Goal: Task Accomplishment & Management: Complete application form

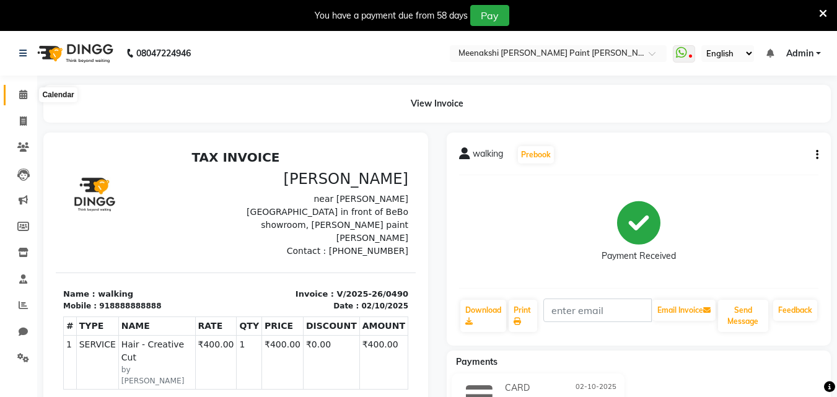
click at [29, 90] on span at bounding box center [23, 95] width 22 height 14
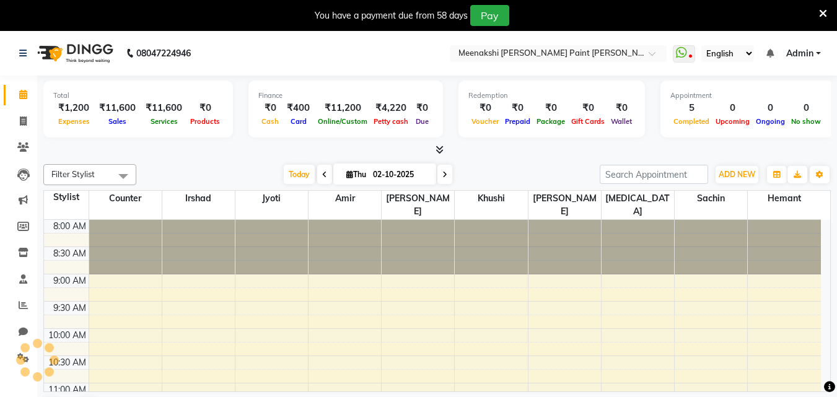
click at [437, 148] on icon at bounding box center [440, 149] width 8 height 9
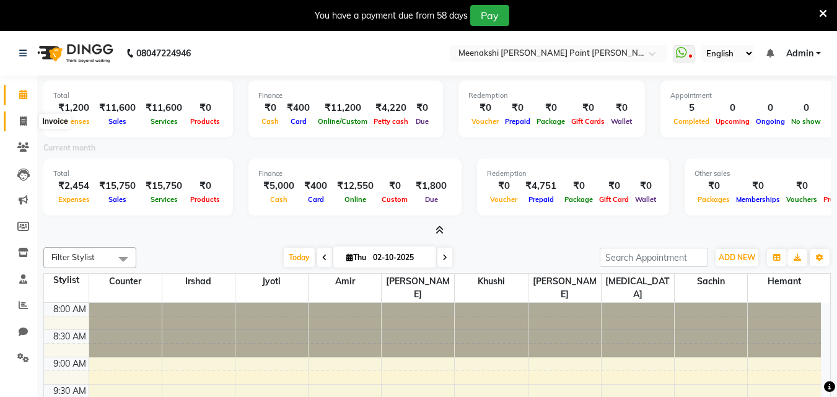
click at [24, 128] on span at bounding box center [23, 122] width 22 height 14
select select "8161"
select select "service"
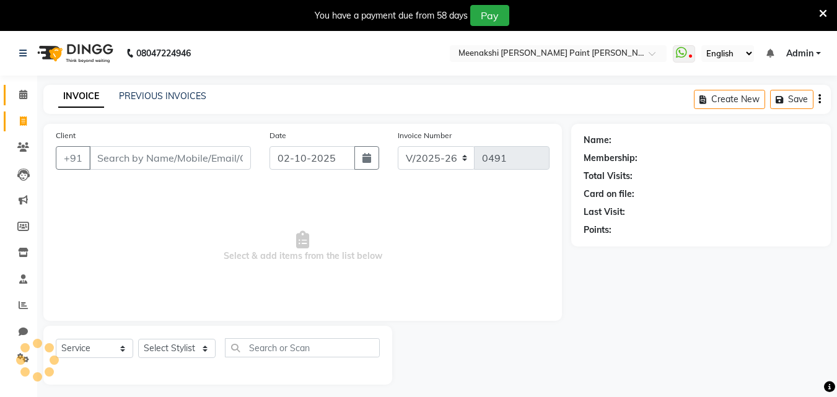
scroll to position [1, 0]
click at [32, 82] on li "Calendar" at bounding box center [18, 94] width 37 height 27
click at [22, 95] on icon at bounding box center [23, 93] width 8 height 9
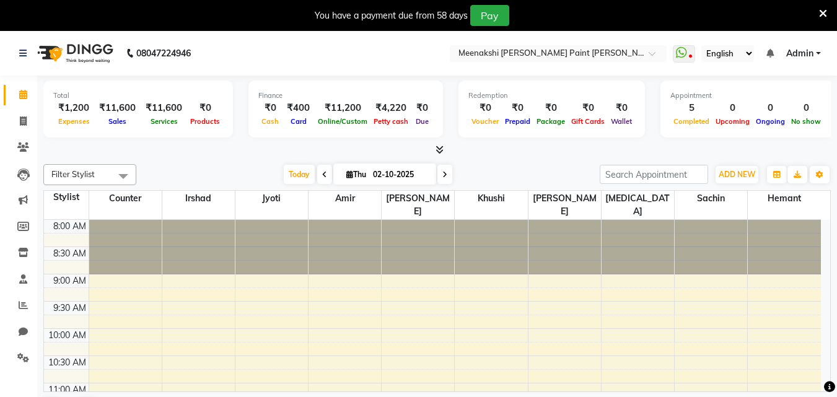
click at [441, 150] on icon at bounding box center [440, 149] width 8 height 9
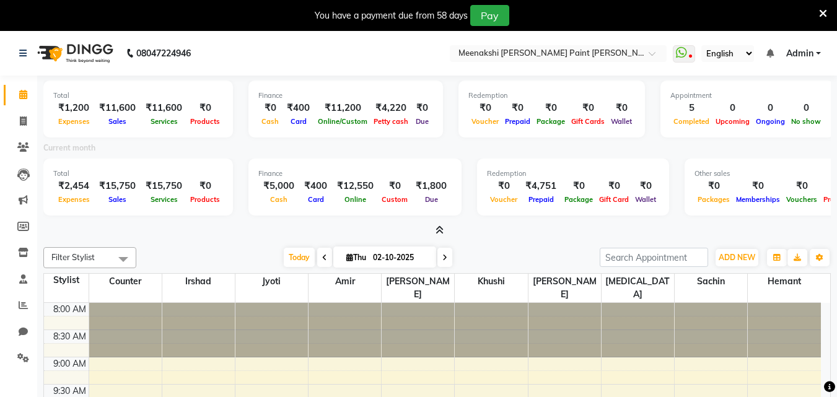
click at [439, 239] on div "Total ₹1,200 Expenses ₹11,600 Sales ₹11,600 Services ₹0 Products Finance ₹0 Cas…" at bounding box center [437, 294] width 800 height 436
click at [439, 229] on icon at bounding box center [440, 230] width 8 height 9
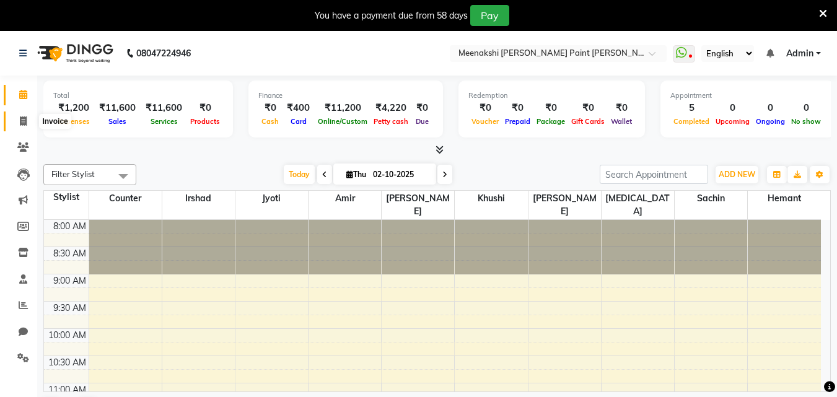
click at [27, 120] on span at bounding box center [23, 122] width 22 height 14
select select "8161"
select select "service"
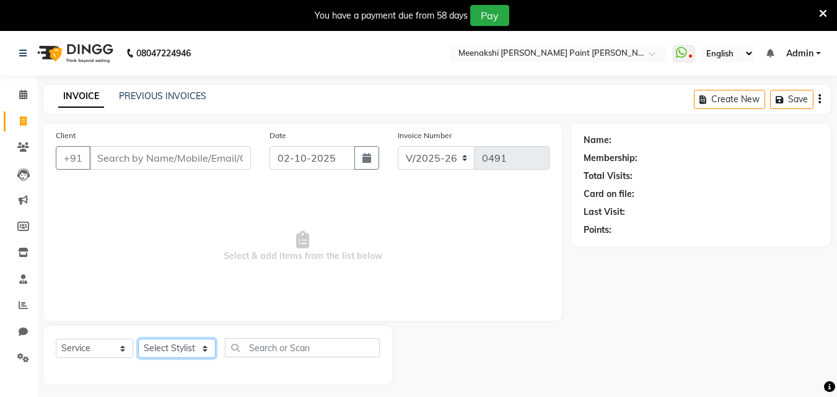
click at [196, 356] on select "Select Stylist [PERSON_NAME] counter [PERSON_NAME] [PERSON_NAME] [MEDICAL_DATA]…" at bounding box center [176, 348] width 77 height 19
select select "78919"
click at [138, 339] on select "Select Stylist [PERSON_NAME] counter [PERSON_NAME] [PERSON_NAME] [MEDICAL_DATA]…" at bounding box center [176, 348] width 77 height 19
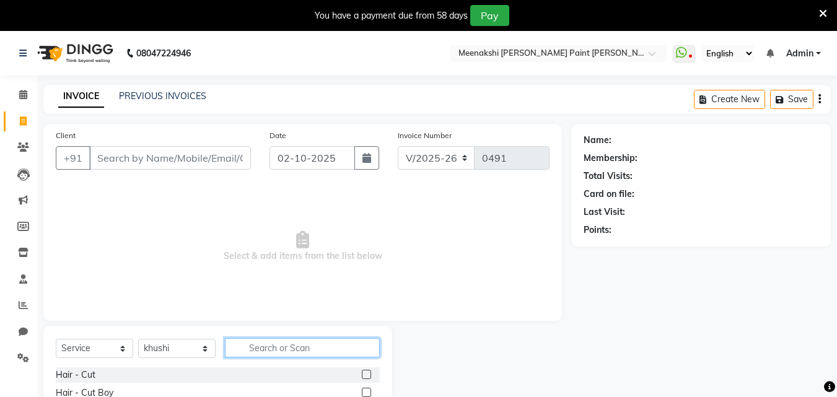
click at [268, 340] on input "text" at bounding box center [302, 347] width 155 height 19
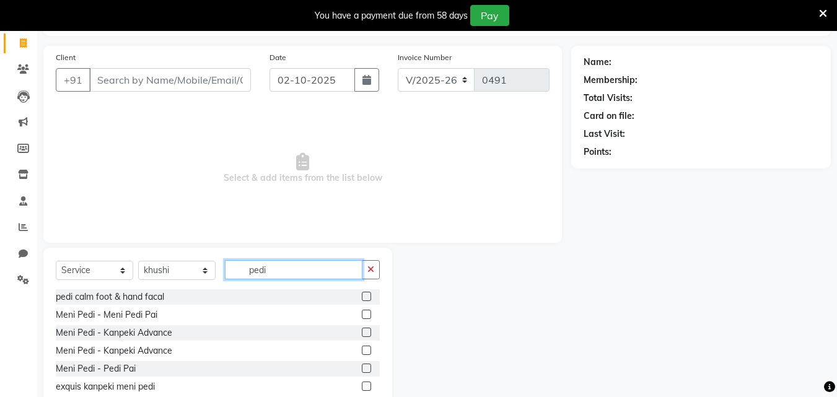
scroll to position [114, 0]
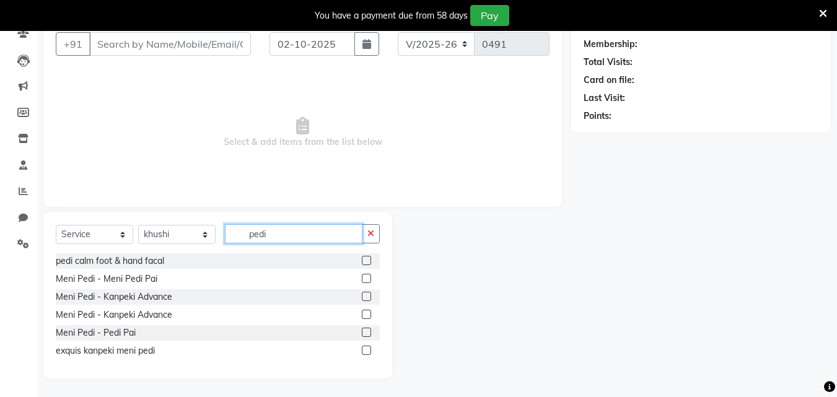
type input "pedi"
click at [367, 279] on label at bounding box center [366, 278] width 9 height 9
click at [367, 279] on input "checkbox" at bounding box center [366, 279] width 8 height 8
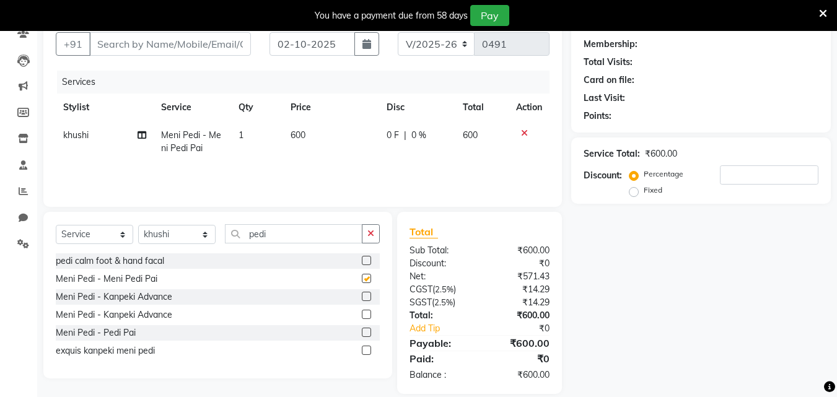
checkbox input "false"
click at [208, 233] on select "Select Stylist [PERSON_NAME] counter [PERSON_NAME] [PERSON_NAME] [MEDICAL_DATA]…" at bounding box center [176, 234] width 77 height 19
select select "77153"
click at [138, 225] on select "Select Stylist [PERSON_NAME] counter [PERSON_NAME] [PERSON_NAME] [MEDICAL_DATA]…" at bounding box center [176, 234] width 77 height 19
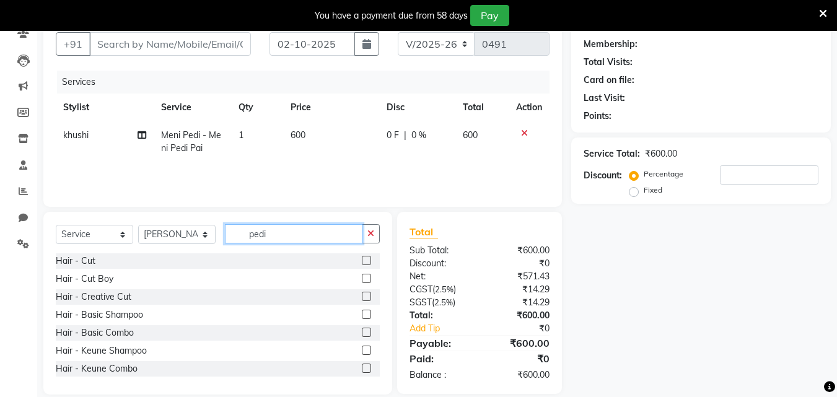
click at [269, 233] on input "pedi" at bounding box center [294, 233] width 138 height 19
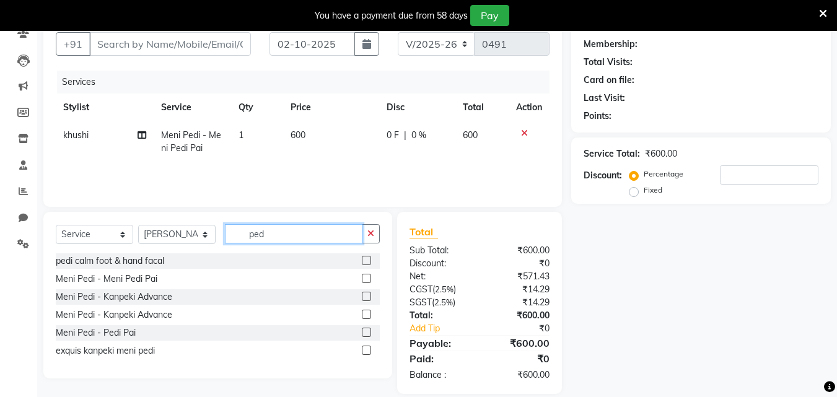
type input "pedi"
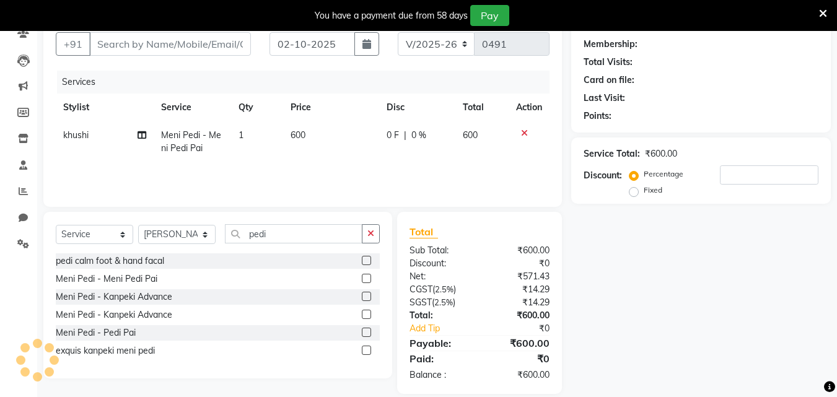
click at [368, 279] on label at bounding box center [366, 278] width 9 height 9
click at [368, 279] on input "checkbox" at bounding box center [366, 279] width 8 height 8
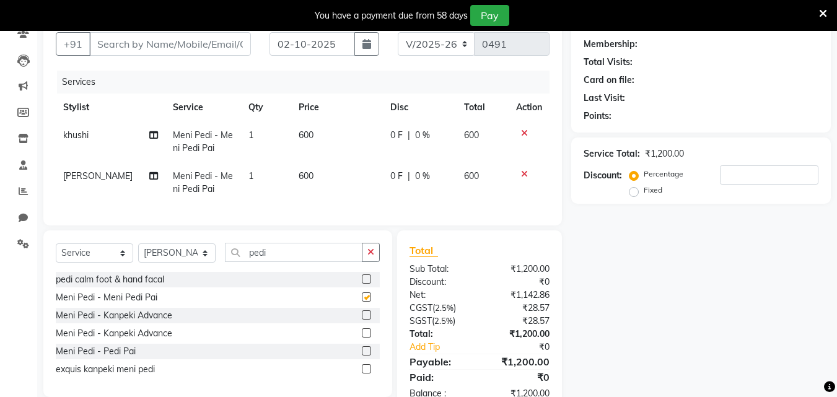
checkbox input "false"
click at [299, 131] on span "600" at bounding box center [306, 135] width 15 height 11
select select "78919"
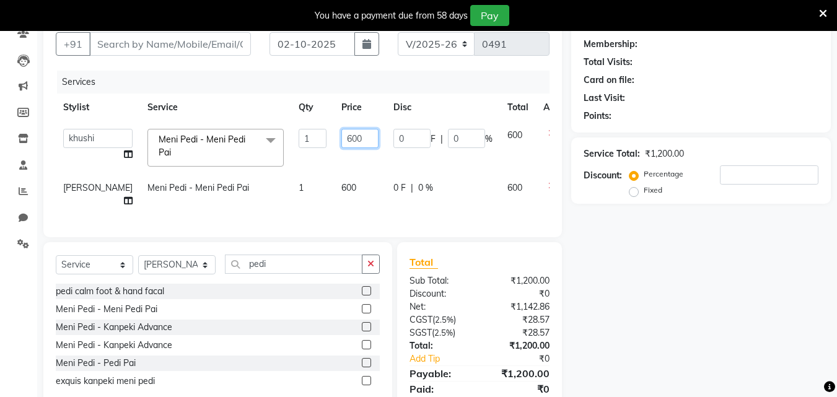
click at [341, 136] on input "600" at bounding box center [359, 138] width 37 height 19
type input "800"
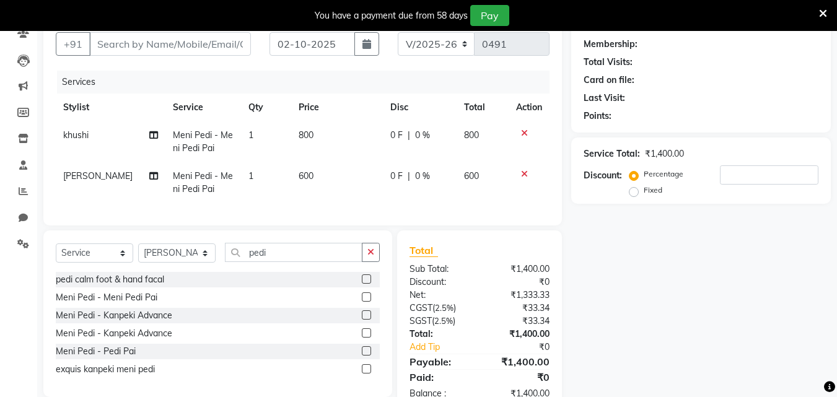
click at [313, 183] on td "600" at bounding box center [337, 182] width 92 height 41
select select "77153"
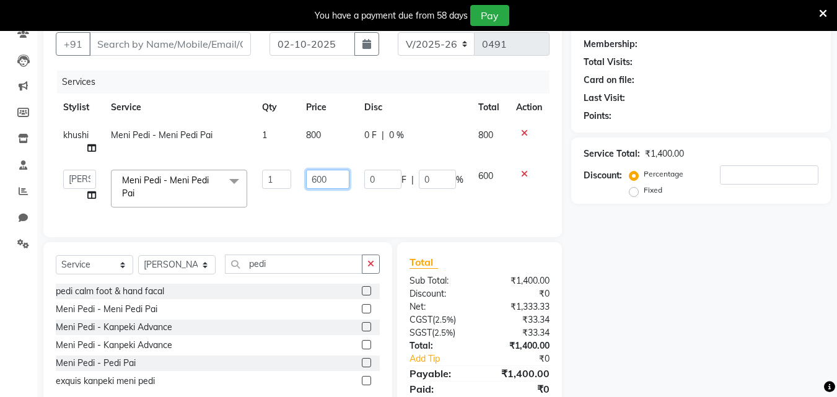
click at [315, 177] on input "600" at bounding box center [327, 179] width 43 height 19
type input "800"
click at [322, 200] on td "800" at bounding box center [328, 188] width 58 height 53
select select "77153"
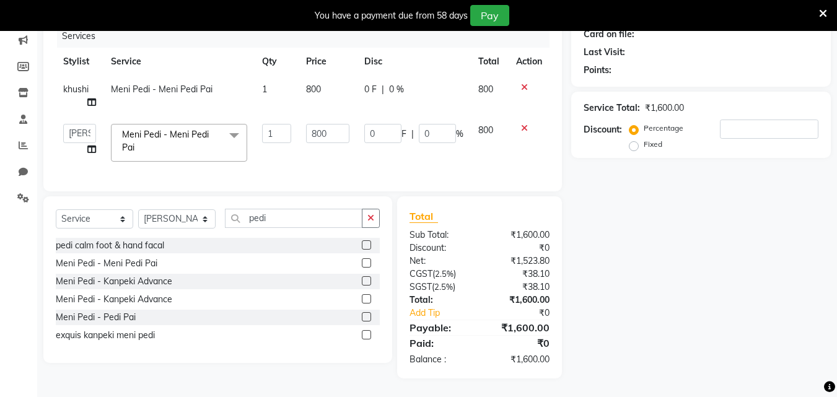
scroll to position [0, 0]
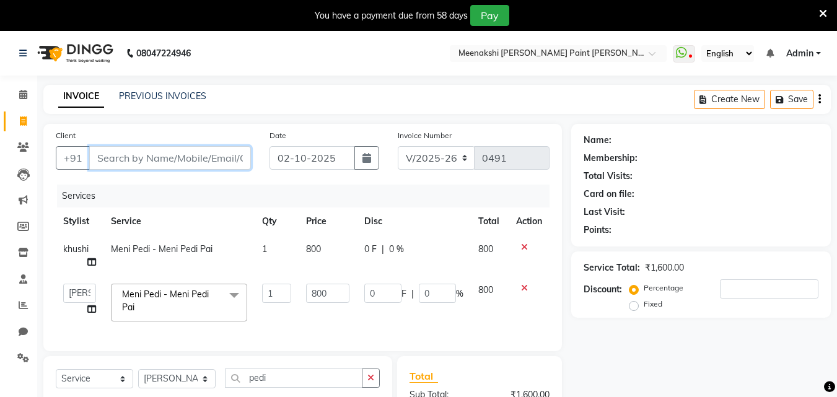
click at [206, 152] on input "Client" at bounding box center [170, 158] width 162 height 24
type input "s"
type input "0"
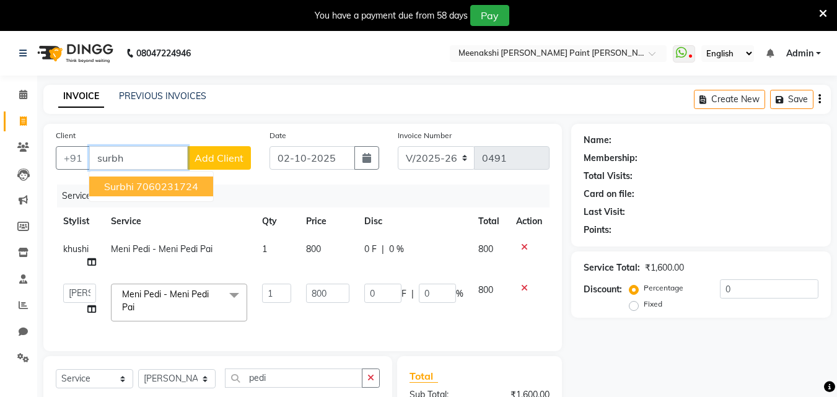
click at [195, 193] on button "[PERSON_NAME] 7060231724" at bounding box center [151, 187] width 124 height 20
type input "7060231724"
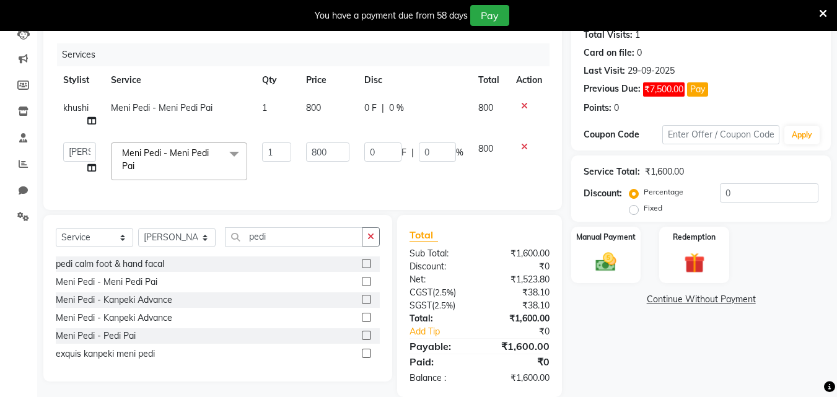
scroll to position [169, 0]
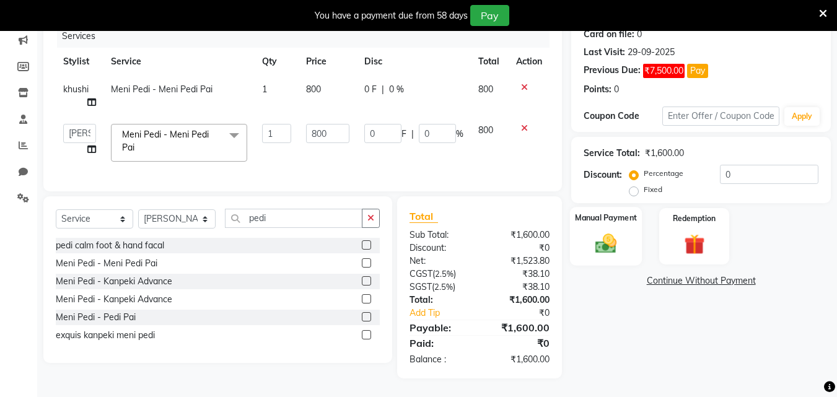
click at [611, 243] on img at bounding box center [606, 243] width 35 height 25
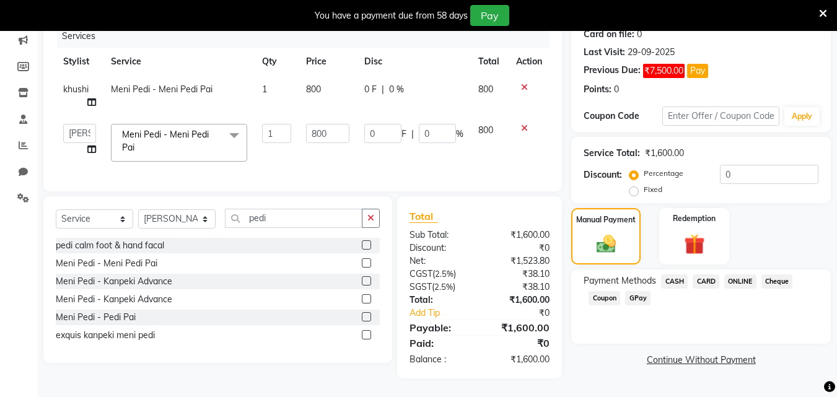
click at [740, 275] on span "ONLINE" at bounding box center [740, 282] width 32 height 14
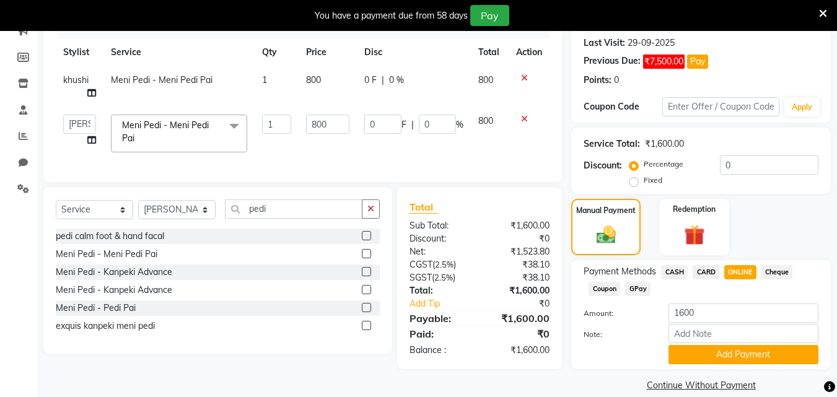
scroll to position [185, 0]
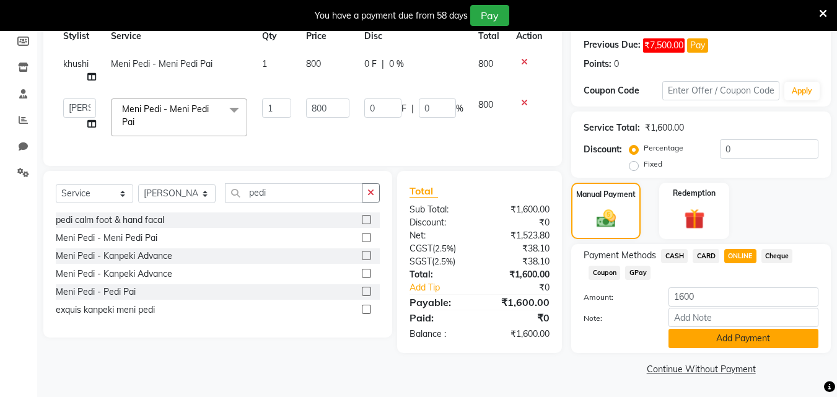
click at [730, 336] on button "Add Payment" at bounding box center [744, 338] width 150 height 19
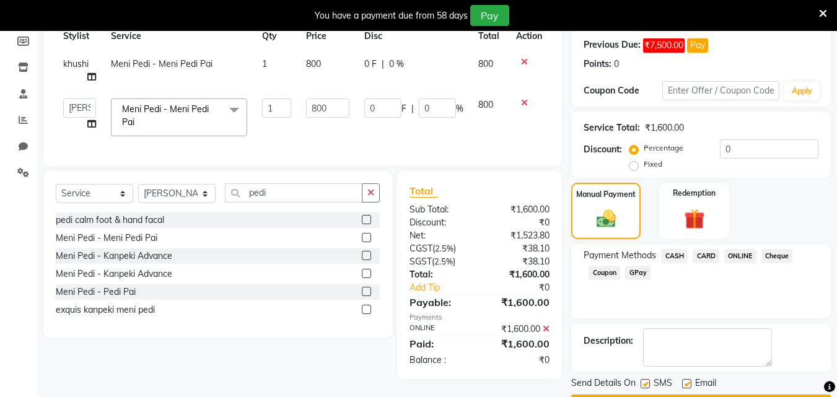
scroll to position [221, 0]
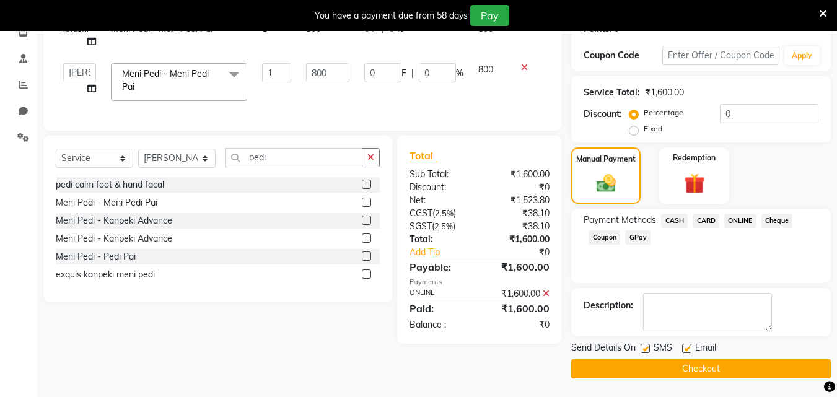
click at [724, 375] on button "Checkout" at bounding box center [701, 368] width 260 height 19
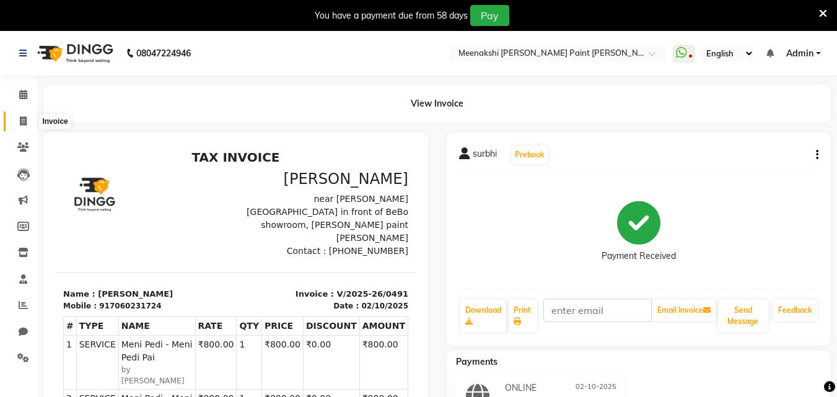
click at [20, 122] on icon at bounding box center [23, 121] width 7 height 9
select select "service"
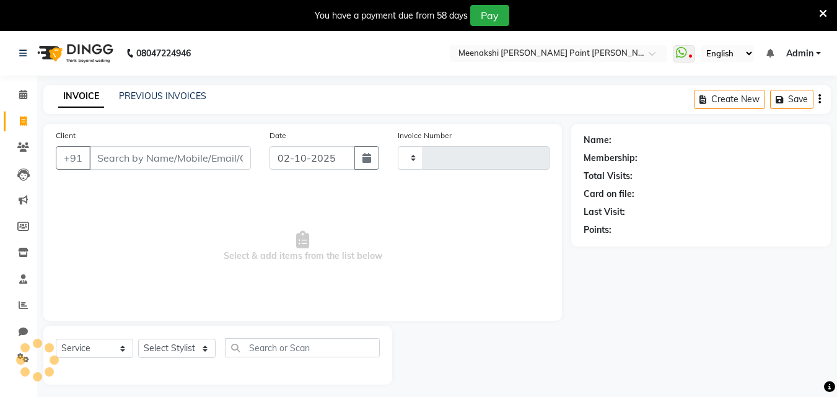
type input "0492"
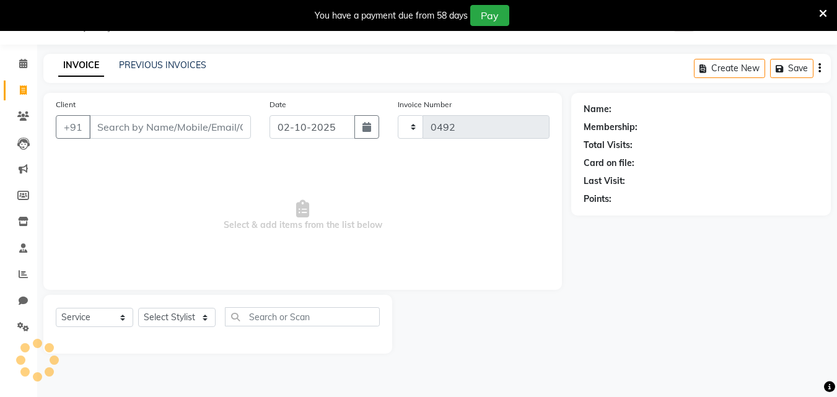
select select "8161"
click at [25, 71] on link "Calendar" at bounding box center [19, 64] width 30 height 20
